Goal: Task Accomplishment & Management: Manage account settings

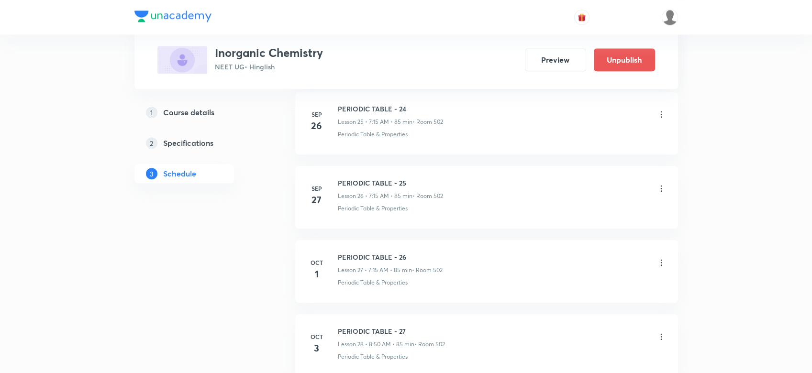
scroll to position [2688, 0]
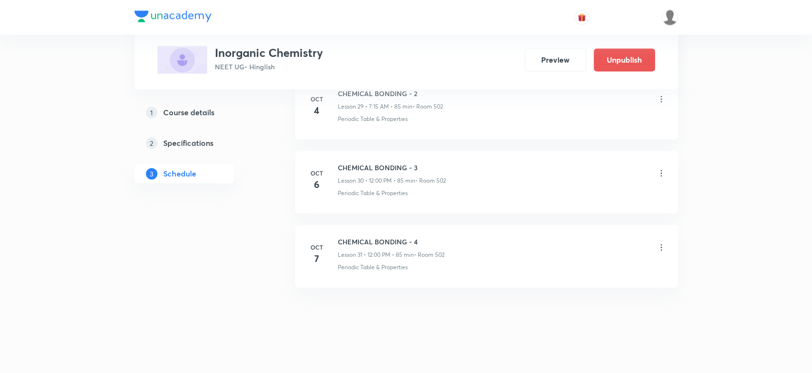
click at [668, 240] on li "Oct 7 CHEMICAL BONDING - 4 Lesson 31 • 12:00 PM • 85 min • Room 502 Periodic Ta…" at bounding box center [486, 256] width 383 height 63
click at [662, 243] on icon at bounding box center [661, 248] width 10 height 10
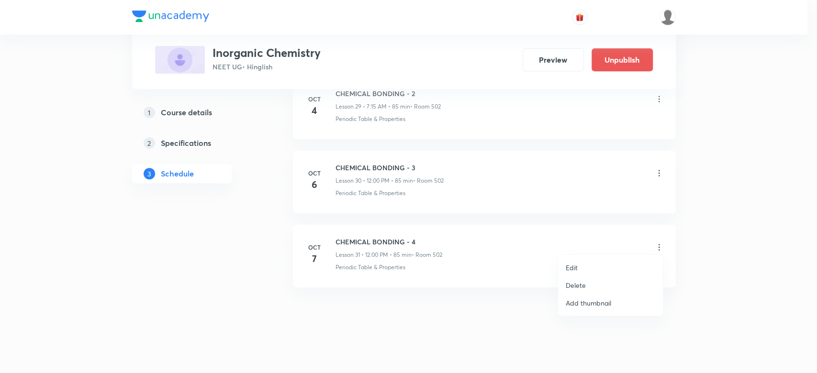
click at [576, 280] on p "Delete" at bounding box center [575, 285] width 20 height 10
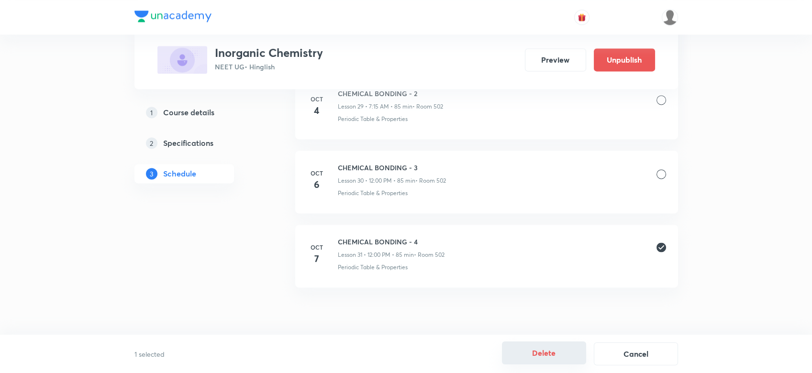
click at [538, 350] on button "Delete" at bounding box center [544, 353] width 84 height 23
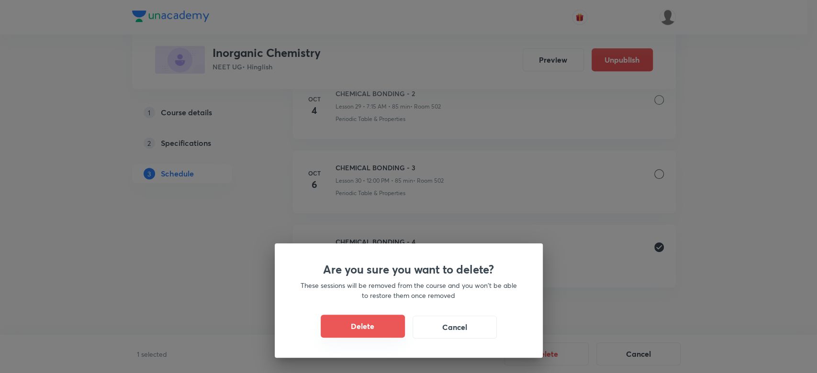
click at [397, 325] on button "Delete" at bounding box center [363, 326] width 84 height 23
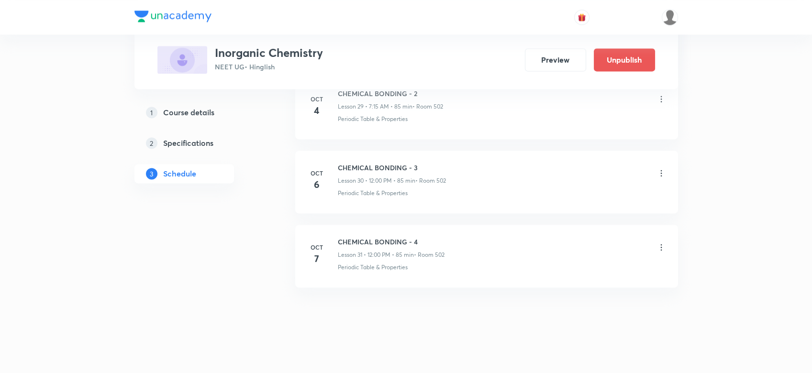
scroll to position [2614, 0]
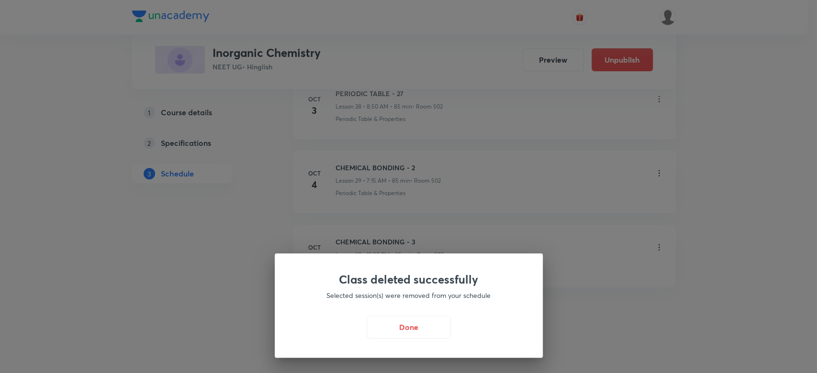
click at [397, 325] on button "Done" at bounding box center [408, 327] width 84 height 23
